Goal: Task Accomplishment & Management: Complete application form

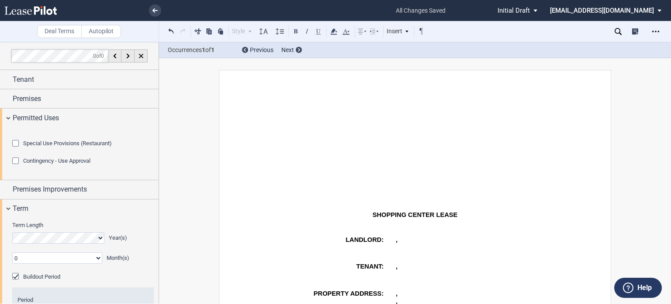
select select "number:2"
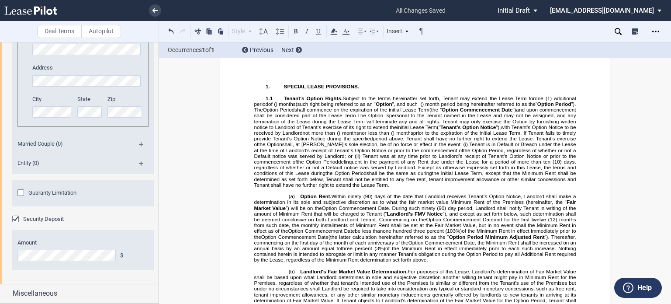
scroll to position [967, 0]
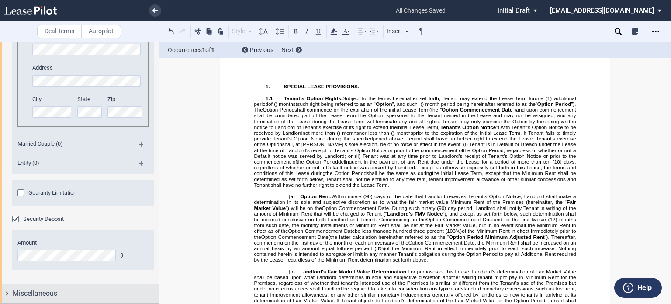
click at [28, 296] on span "Miscellaneous" at bounding box center [35, 293] width 45 height 10
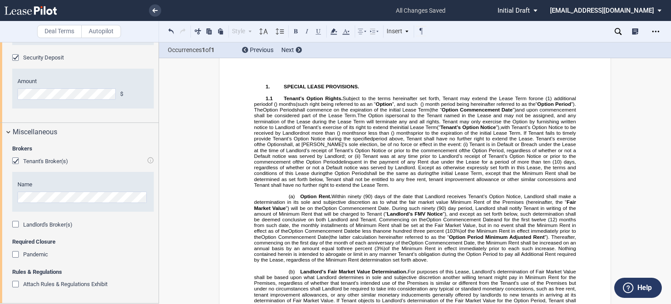
scroll to position [1128, 0]
click at [17, 286] on div "Attach Rules & Regulations Exhibit" at bounding box center [16, 285] width 9 height 9
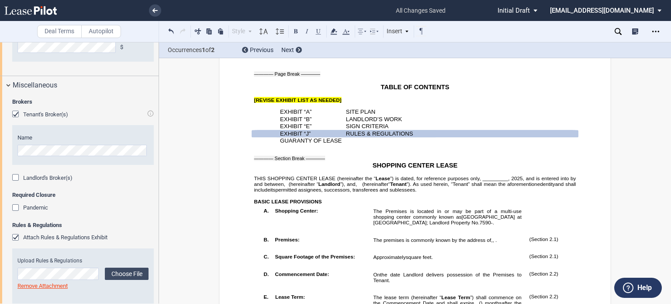
scroll to position [1193, 0]
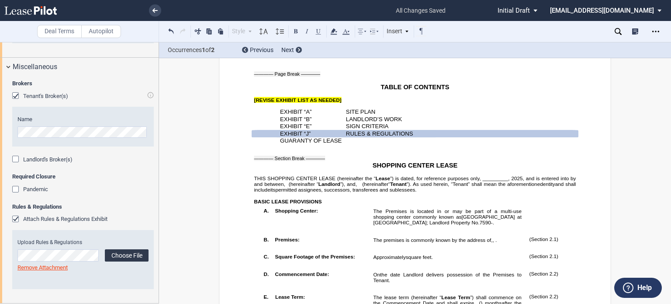
click at [111, 255] on label "Choose File" at bounding box center [127, 255] width 44 height 12
drag, startPoint x: 250, startPoint y: 110, endPoint x: 343, endPoint y: 111, distance: 93.1
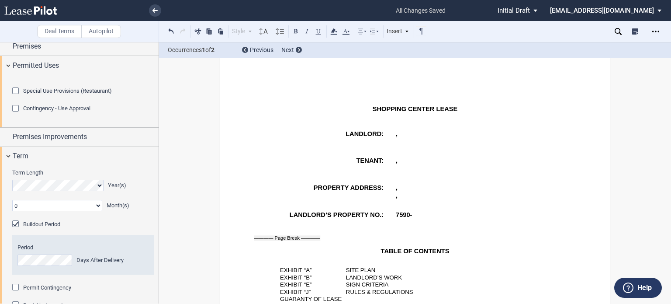
scroll to position [0, 0]
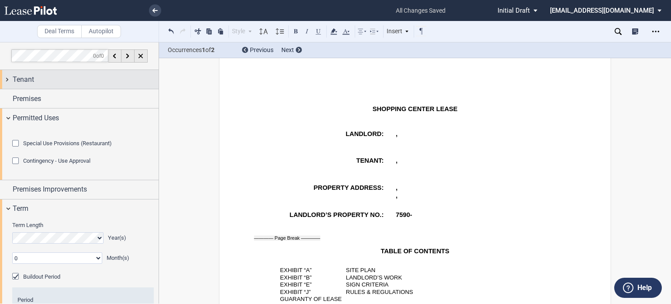
click at [102, 76] on div "Tenant" at bounding box center [86, 79] width 146 height 10
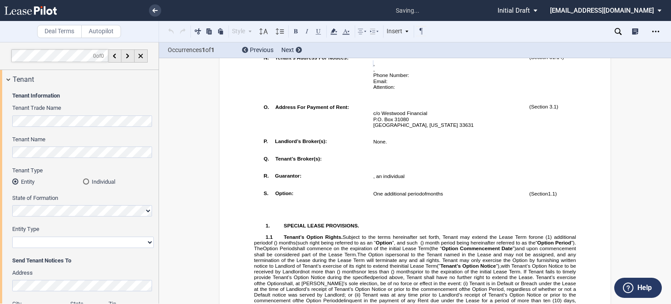
drag, startPoint x: 156, startPoint y: 78, endPoint x: 156, endPoint y: 90, distance: 11.8
click at [156, 90] on div "Tenant Tenant Information Tenant Trade Name Tenant Name Tenant Type Entity Indi…" at bounding box center [79, 265] width 159 height 390
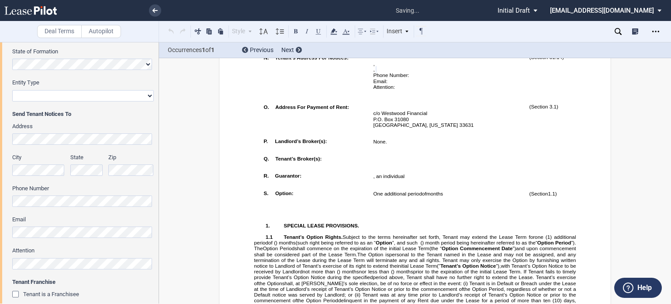
scroll to position [0, 2]
click at [167, 138] on div "Deal Terms Autopilot Style Normal 8pt 9pt 10pt 10.5pt 11pt 12pt 14pt 16pt Norma…" at bounding box center [335, 173] width 671 height 262
click at [146, 95] on select "Corporation Limited Liability Company General Partnership Limited Partnership O…" at bounding box center [83, 95] width 142 height 11
select select "limited liability company"
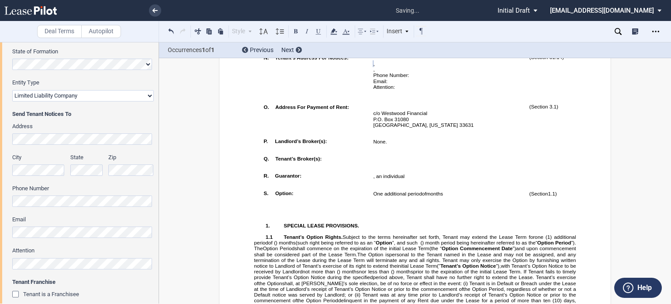
click at [12, 90] on select "Corporation Limited Liability Company General Partnership Limited Partnership O…" at bounding box center [83, 95] width 142 height 11
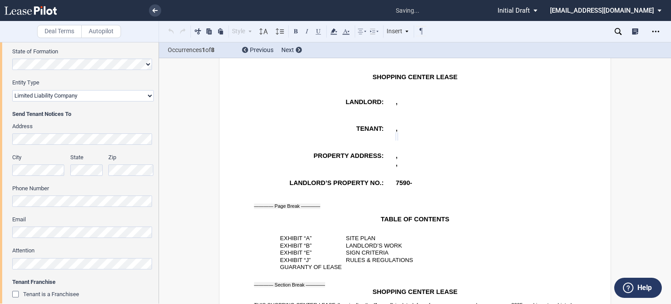
scroll to position [375, 0]
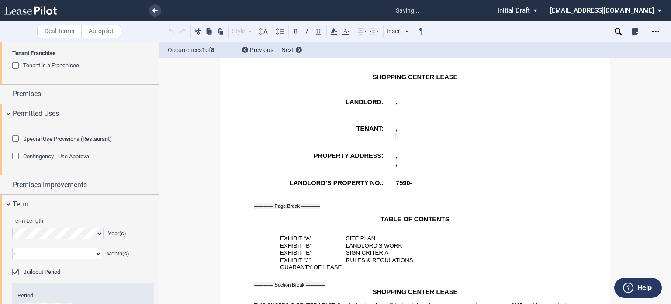
drag, startPoint x: 650, startPoint y: 136, endPoint x: 650, endPoint y: 141, distance: 5.2
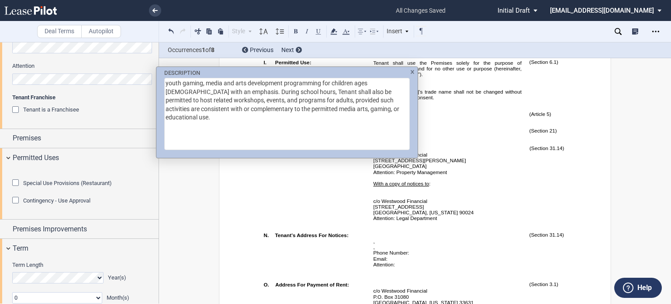
scroll to position [332, 0]
click at [199, 90] on textarea "youth gaming, media and arts development programming for children ages [DEMOGRA…" at bounding box center [287, 114] width 246 height 72
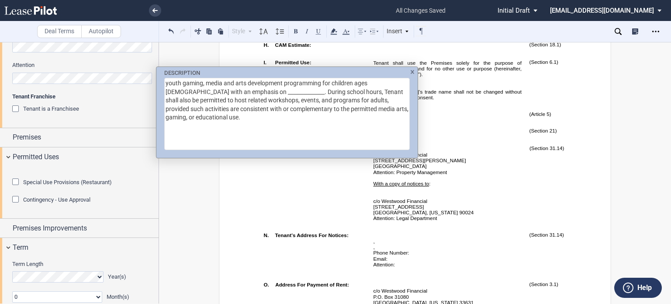
type textarea "youth gaming, media and arts development programming for children ages [DEMOGRA…"
click at [469, 217] on div "DESCRIPTION youth gaming, media and arts development programming for children a…" at bounding box center [335, 152] width 671 height 304
click at [251, 90] on textarea "youth gaming, media and arts development programming for children ages [DEMOGRA…" at bounding box center [287, 114] width 246 height 72
click at [304, 90] on textarea "youth gaming, media and arts development programming for children ages [DEMOGRA…" at bounding box center [287, 114] width 246 height 72
click at [371, 91] on textarea "youth gaming, media and arts development programming for children ages [DEMOGRA…" at bounding box center [287, 114] width 246 height 72
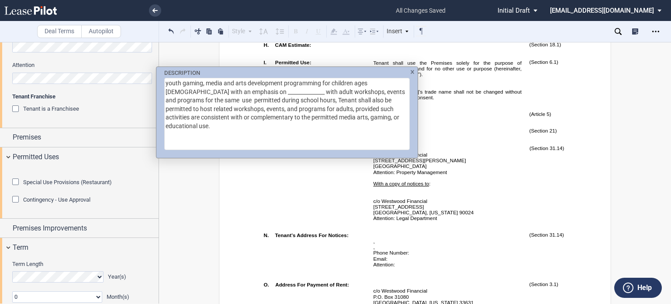
drag, startPoint x: 264, startPoint y: 99, endPoint x: 382, endPoint y: 121, distance: 120.0
click at [382, 121] on textarea "youth gaming, media and arts development programming for children ages [DEMOGRA…" at bounding box center [287, 114] width 246 height 72
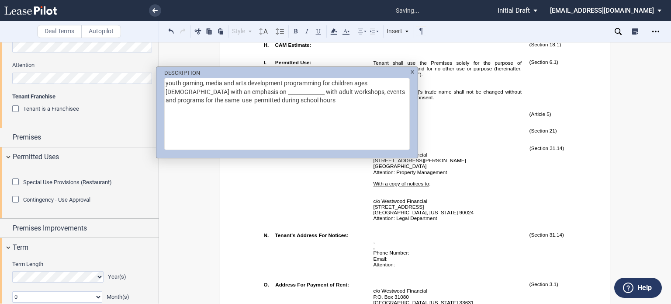
type textarea "youth gaming, media and arts development programming for children ages [DEMOGRA…"
click at [349, 281] on div "DESCRIPTION youth gaming, media and arts development programming for children a…" at bounding box center [335, 152] width 671 height 304
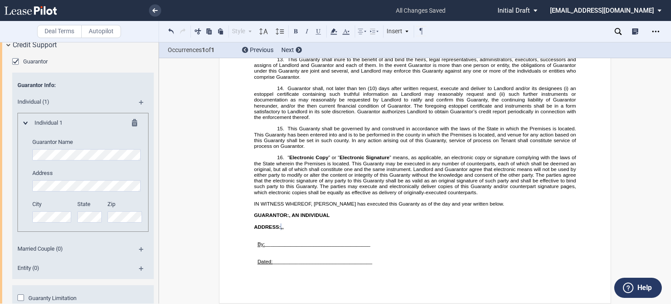
scroll to position [0, 14]
click at [76, 231] on div "City" at bounding box center [52, 215] width 50 height 31
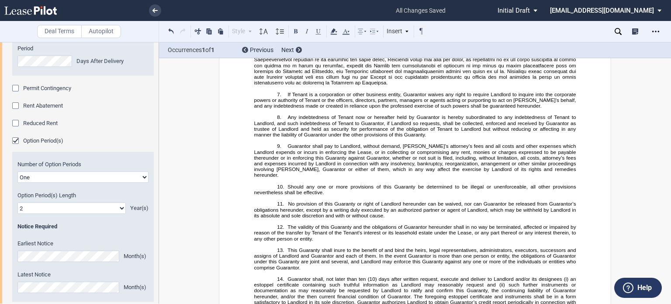
scroll to position [12129, 0]
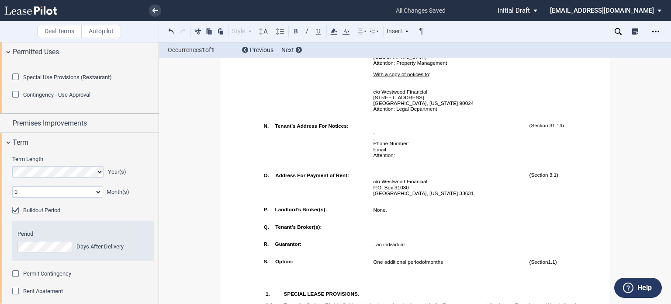
scroll to position [793, 0]
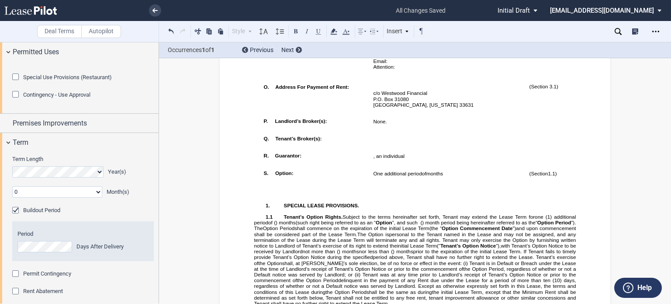
drag, startPoint x: 159, startPoint y: 134, endPoint x: 161, endPoint y: 105, distance: 29.0
click at [161, 105] on div "Deal Terms Autopilot Style Normal 8pt 9pt 10pt 10.5pt 11pt 12pt 14pt 16pt Norma…" at bounding box center [335, 173] width 671 height 262
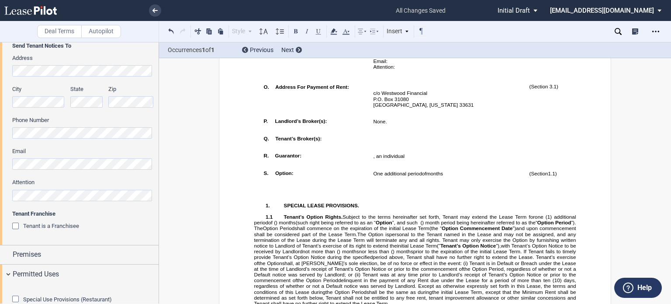
scroll to position [232, 0]
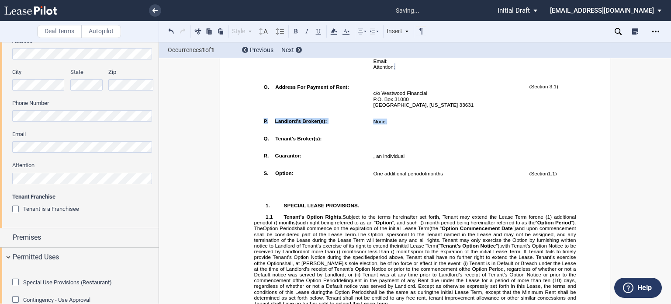
drag, startPoint x: 388, startPoint y: 190, endPoint x: 256, endPoint y: 188, distance: 132.0
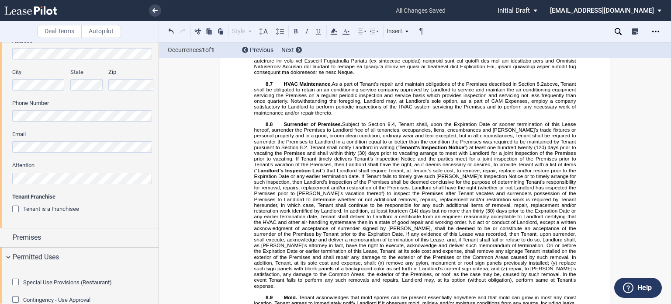
scroll to position [2623, 0]
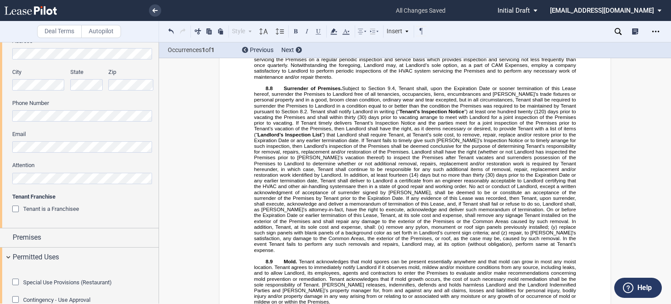
click at [353, 80] on p "8.7 HVAC Maintenance. As a part of Tenant’s repair and maintain obligations of …" at bounding box center [415, 62] width 322 height 35
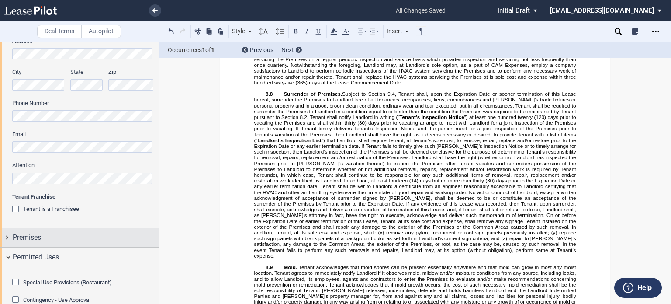
click at [54, 240] on div "Premises" at bounding box center [86, 237] width 146 height 10
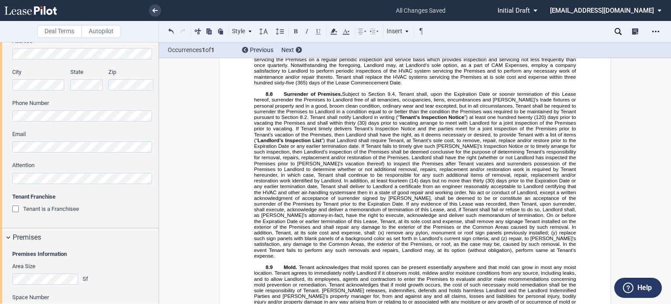
drag, startPoint x: 159, startPoint y: 96, endPoint x: 158, endPoint y: 114, distance: 18.8
click at [158, 114] on div at bounding box center [79, 172] width 159 height 261
drag, startPoint x: 159, startPoint y: 98, endPoint x: 159, endPoint y: 111, distance: 12.7
click at [159, 111] on div "Deal Terms Autopilot Style A. Paragraph 1. Section/Article 1.1 Subsection (a) S…" at bounding box center [335, 173] width 671 height 262
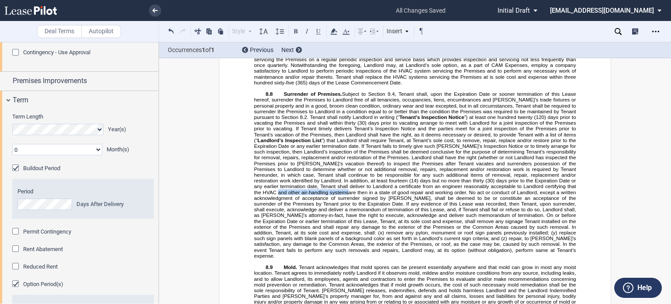
scroll to position [814, 0]
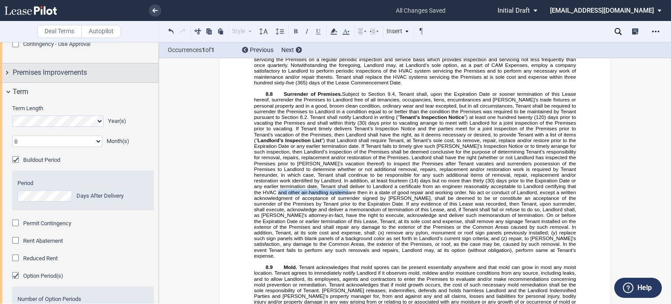
click at [123, 78] on div "Premises Improvements" at bounding box center [86, 72] width 146 height 10
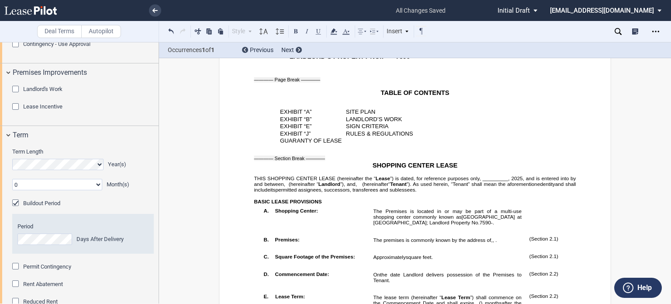
scroll to position [299, 0]
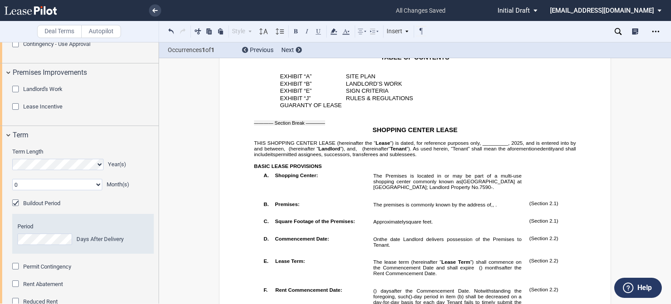
click at [482, 146] on span "”) is dated, for reference purposes only, _________," at bounding box center [450, 143] width 120 height 6
click at [480, 146] on span "”) is dated, for reference purposes only, _________," at bounding box center [450, 143] width 120 height 6
drag, startPoint x: 662, startPoint y: 113, endPoint x: 664, endPoint y: 168, distance: 55.1
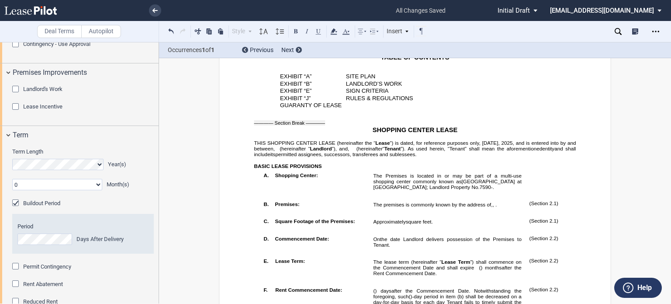
drag, startPoint x: 666, startPoint y: 62, endPoint x: 671, endPoint y: 68, distance: 7.8
click at [670, 66] on div "Deal Terms Autopilot Style Normal 8pt 9pt 10pt 10.5pt 11pt 12pt 14pt 16pt Norma…" at bounding box center [335, 173] width 671 height 262
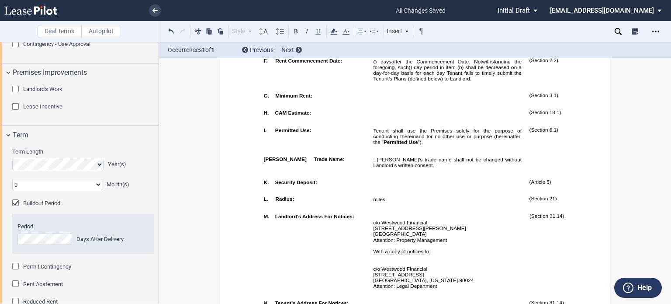
drag, startPoint x: 669, startPoint y: 57, endPoint x: 669, endPoint y: 63, distance: 6.1
click at [669, 63] on div "Deal Terms Autopilot Style Normal 8pt 9pt 10pt 10.5pt 11pt 12pt 14pt 16pt Norma…" at bounding box center [335, 173] width 671 height 262
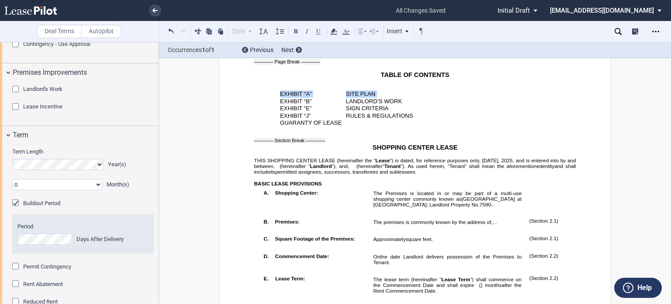
scroll to position [299, 0]
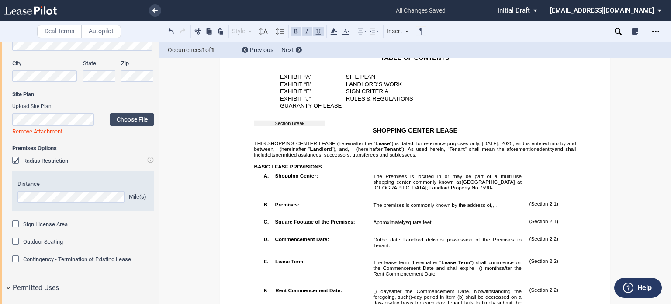
scroll to position [519, 0]
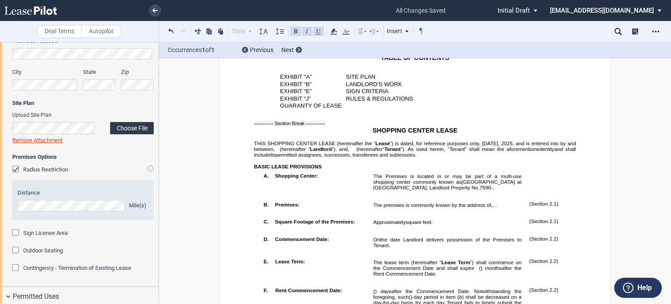
click at [121, 131] on label "Choose File" at bounding box center [132, 128] width 44 height 12
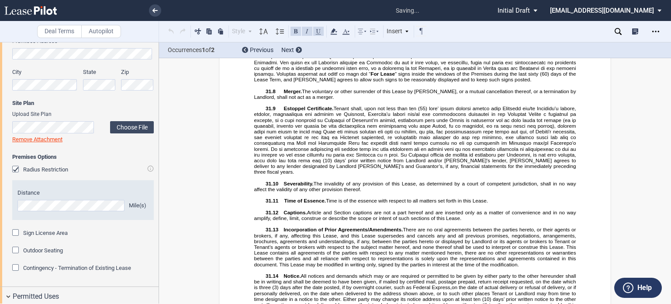
scroll to position [10645, 0]
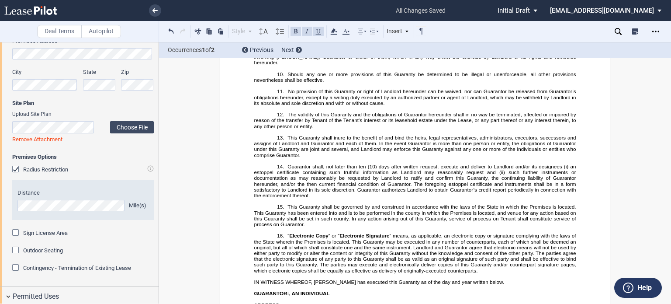
scroll to position [13369, 0]
